Goal: Information Seeking & Learning: Find specific fact

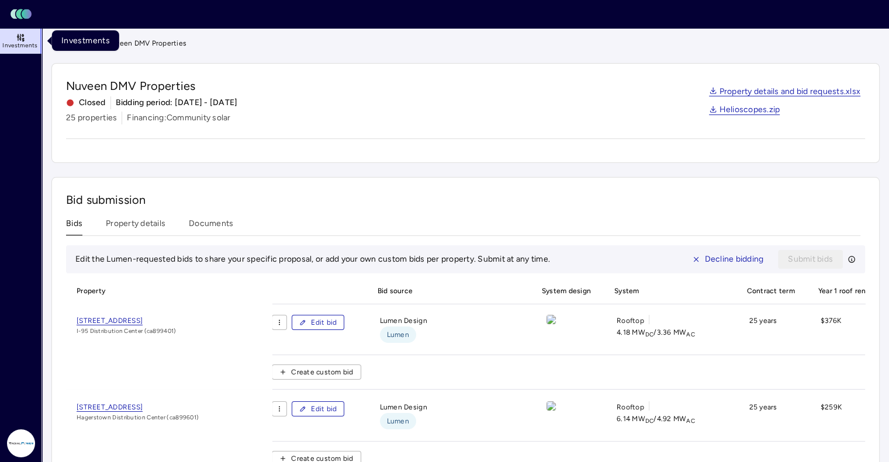
click at [22, 39] on icon at bounding box center [23, 40] width 2 height 2
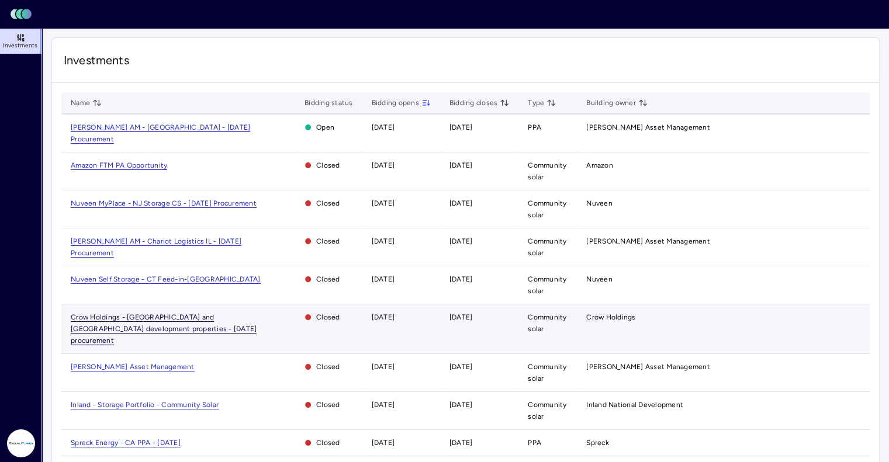
click at [174, 313] on span "Crow Holdings - [GEOGRAPHIC_DATA] and [GEOGRAPHIC_DATA] development properties …" at bounding box center [164, 329] width 186 height 32
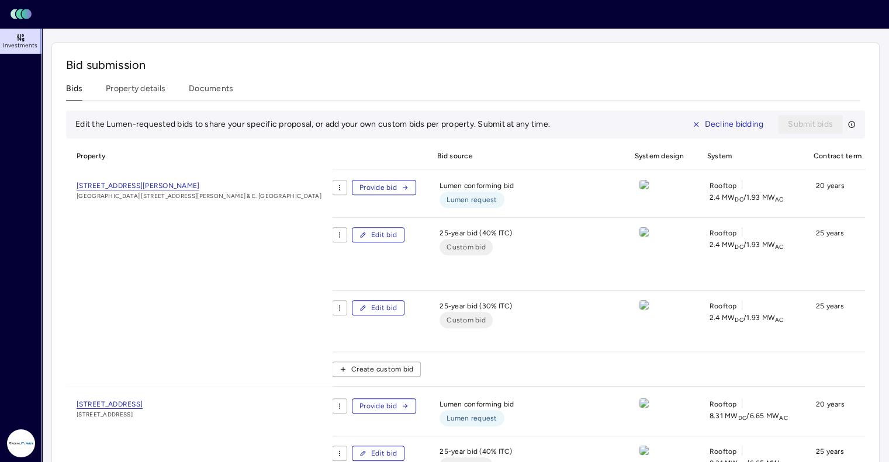
scroll to position [447, 0]
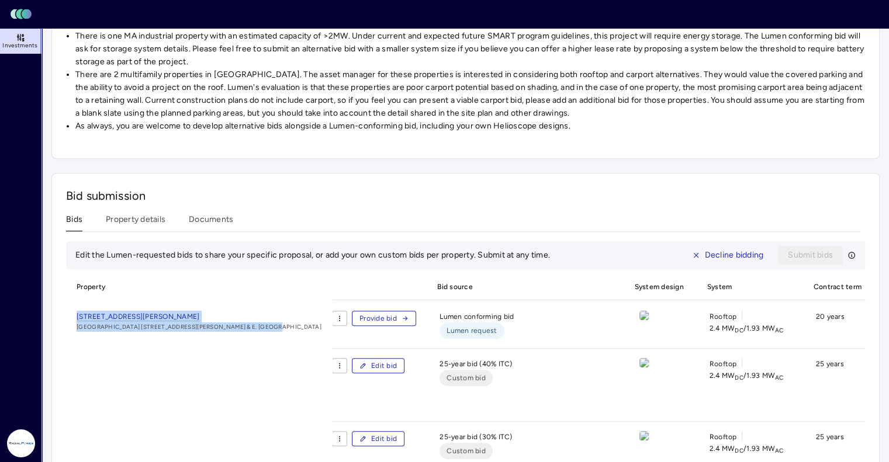
drag, startPoint x: 65, startPoint y: 313, endPoint x: 243, endPoint y: 334, distance: 178.9
click at [243, 334] on div "Bid submission Bids Property details Documents Edit the Lumen-requested bids to…" at bounding box center [465, 448] width 828 height 551
copy div "[STREET_ADDRESS][PERSON_NAME][PERSON_NAME] & E. [GEOGRAPHIC_DATA]"
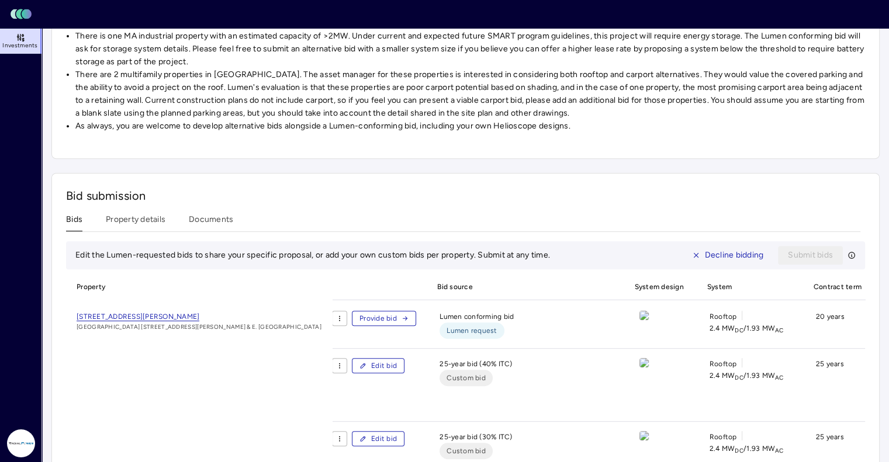
click at [339, 190] on div "Bid submission Bids Property details Documents Edit the Lumen-requested bids to…" at bounding box center [465, 448] width 828 height 551
click at [20, 35] on icon at bounding box center [20, 36] width 0 height 4
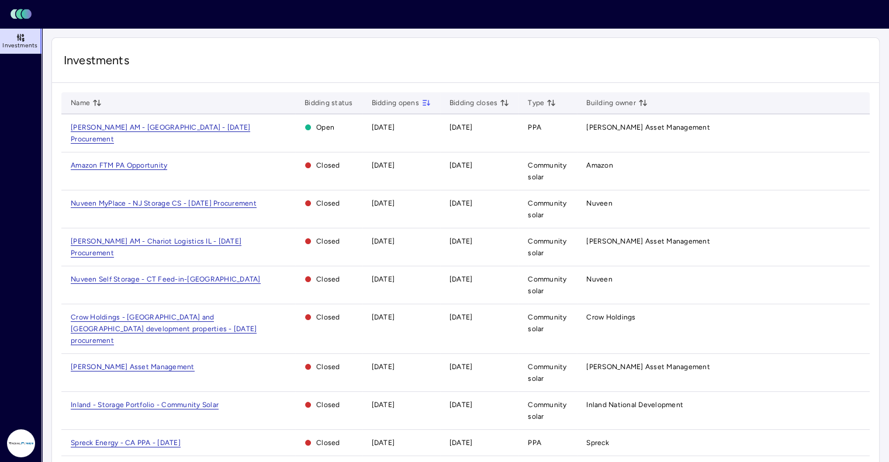
scroll to position [535, 0]
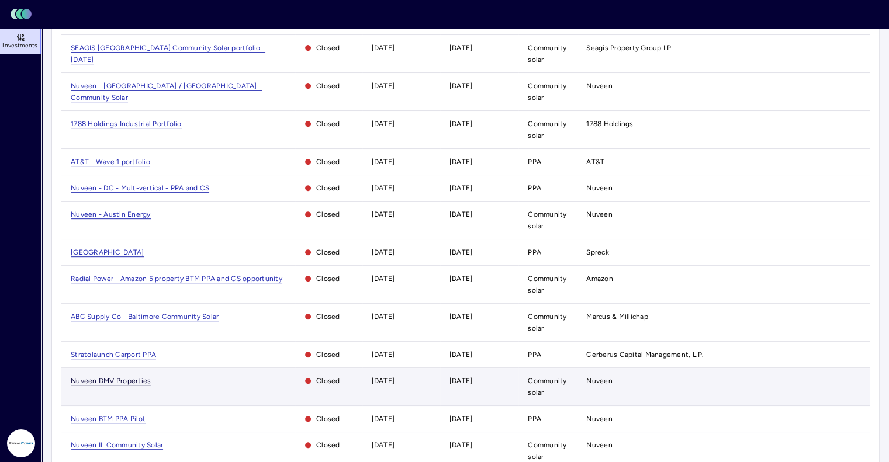
click at [136, 377] on span "Nuveen DMV Properties" at bounding box center [111, 381] width 80 height 9
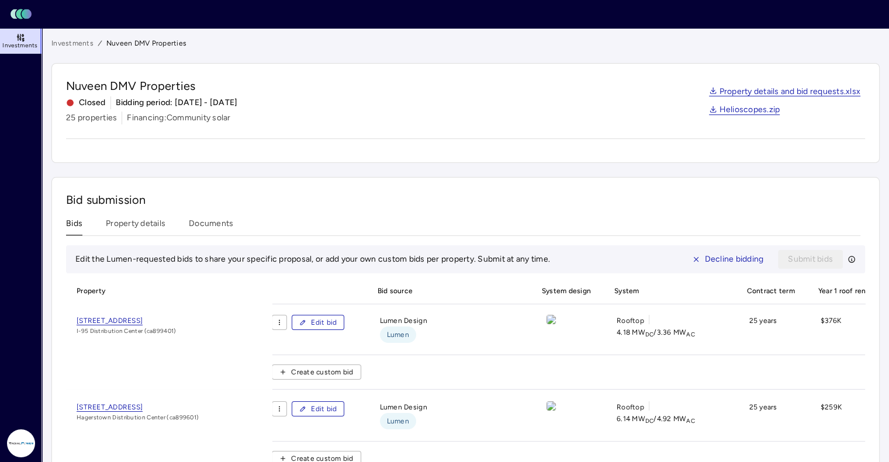
scroll to position [738, 0]
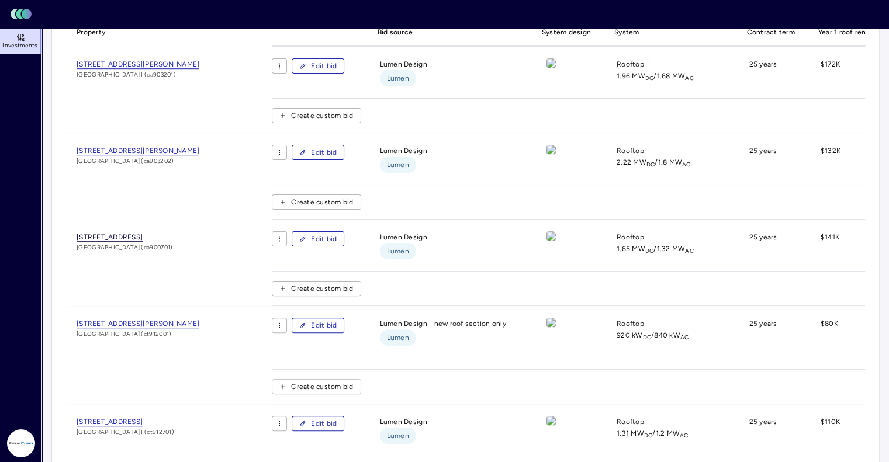
click at [143, 234] on span "[STREET_ADDRESS]" at bounding box center [110, 237] width 66 height 9
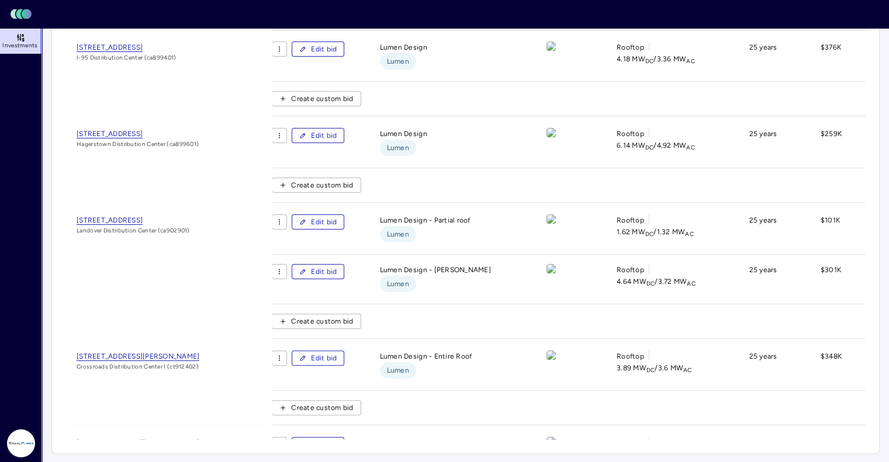
scroll to position [834, 0]
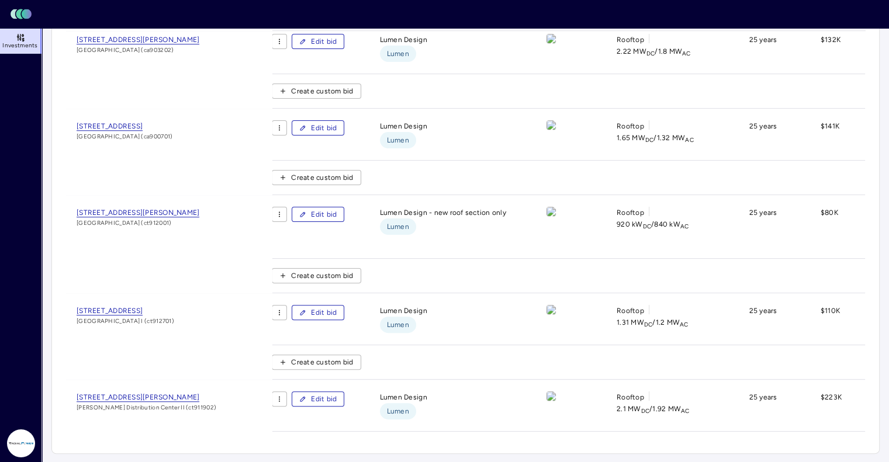
drag, startPoint x: 68, startPoint y: 206, endPoint x: 215, endPoint y: 199, distance: 147.4
copy span "[STREET_ADDRESS][PERSON_NAME]"
